Goal: Find specific page/section: Find specific page/section

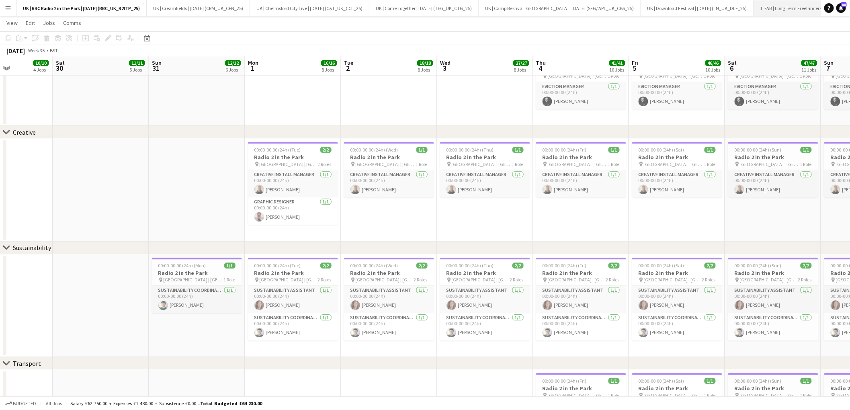
scroll to position [0, 134]
click at [641, 8] on button "1. FAB | Long Term Freelancers Close" at bounding box center [656, 8] width 75 height 16
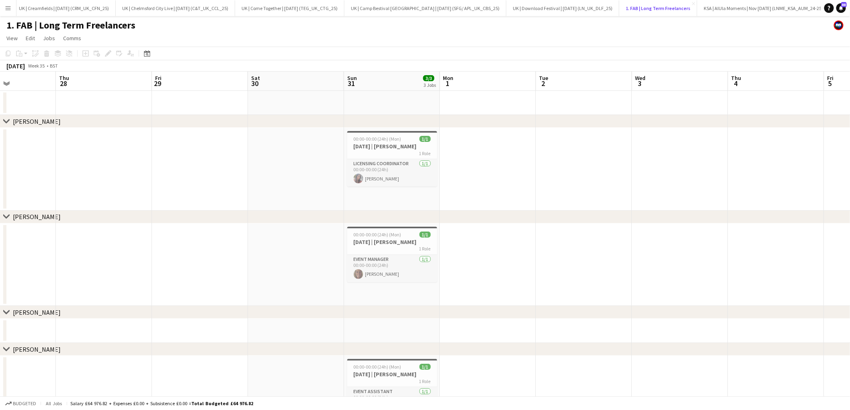
scroll to position [0, 258]
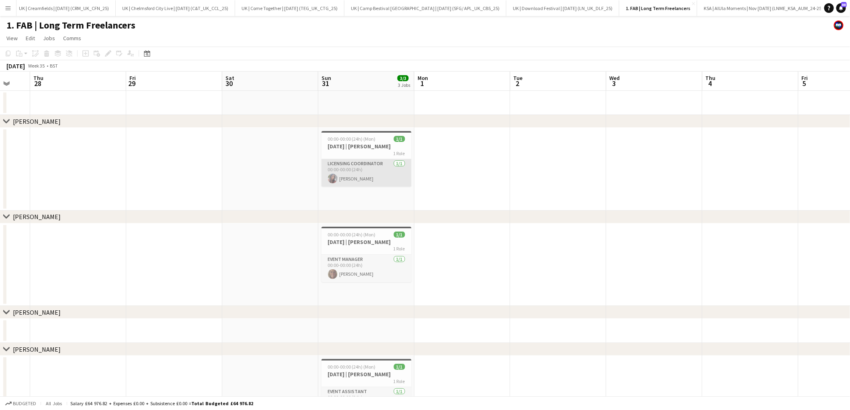
click at [364, 180] on app-card-role "Licensing Coordinator [DATE] 00:00-00:00 (24h) [PERSON_NAME]" at bounding box center [367, 172] width 90 height 27
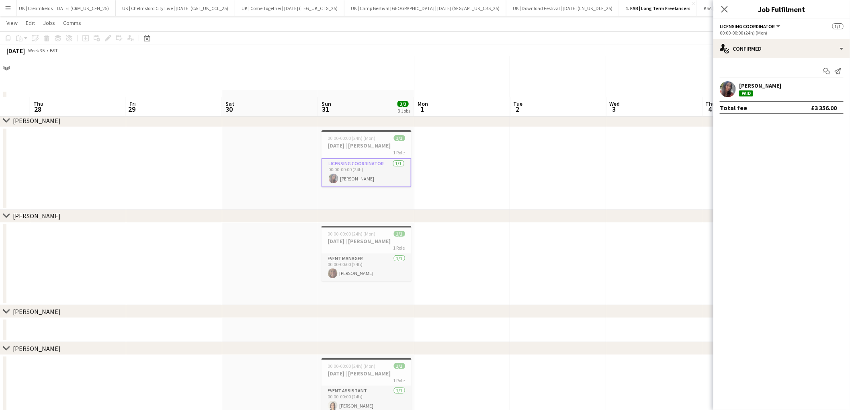
scroll to position [41, 0]
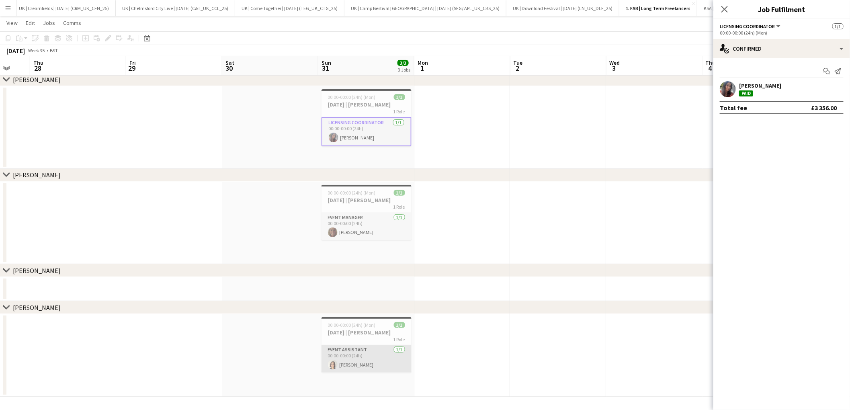
click at [386, 365] on app-card-role "Event Assistant [DATE] 00:00-00:00 (24h) [PERSON_NAME]" at bounding box center [367, 358] width 90 height 27
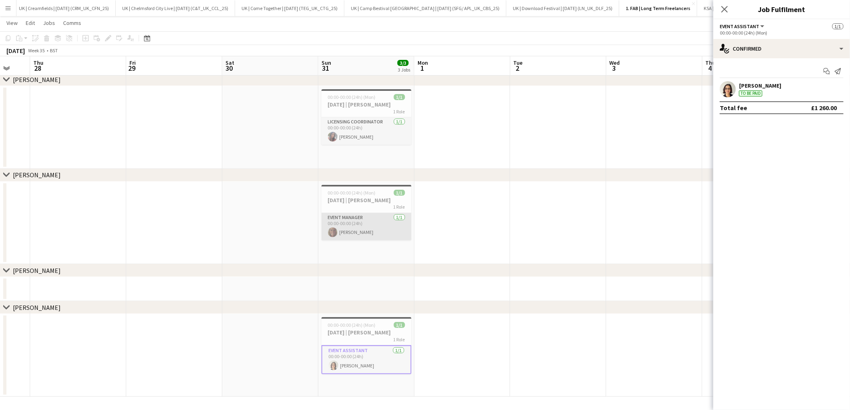
click at [376, 225] on app-card-role "Event Manager [DATE] 00:00-00:00 (24h) [PERSON_NAME]" at bounding box center [367, 226] width 90 height 27
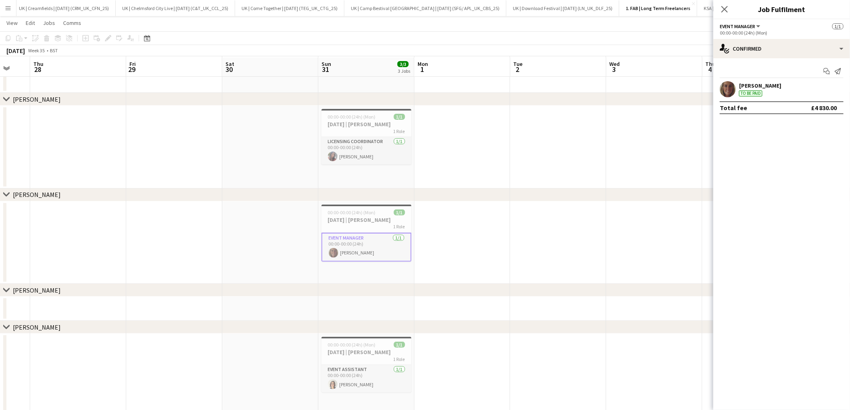
scroll to position [22, 0]
click at [724, 13] on app-icon "Close pop-in" at bounding box center [725, 10] width 12 height 12
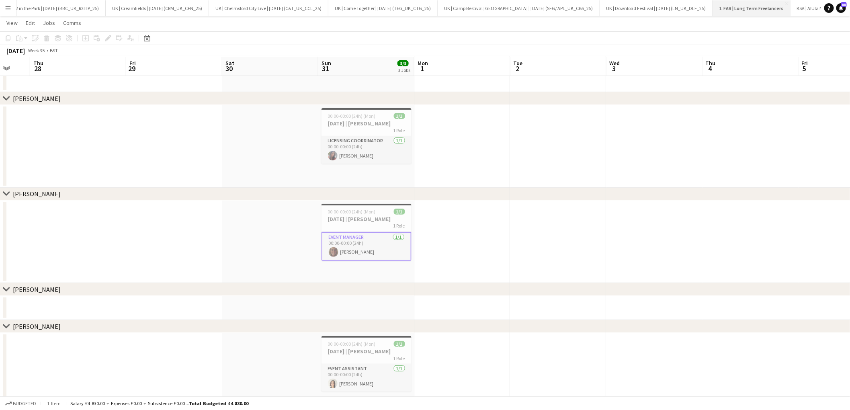
scroll to position [0, 0]
drag, startPoint x: 5, startPoint y: 8, endPoint x: 22, endPoint y: 46, distance: 41.2
click at [5, 8] on app-icon "Menu" at bounding box center [8, 8] width 6 height 6
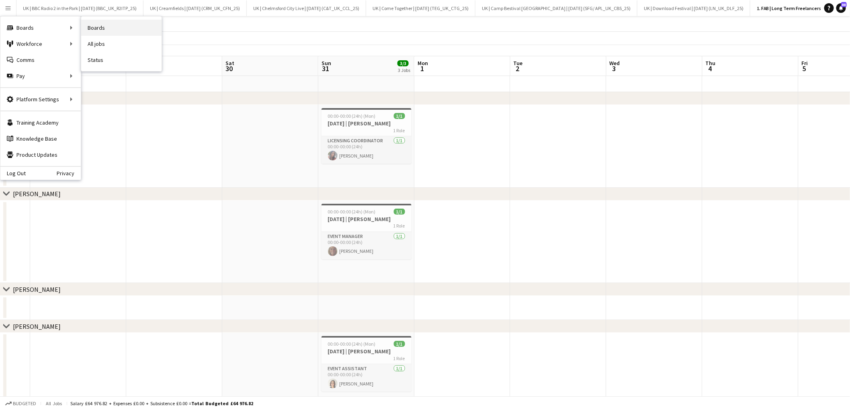
click at [110, 25] on link "Boards" at bounding box center [121, 28] width 80 height 16
